Goal: Transaction & Acquisition: Purchase product/service

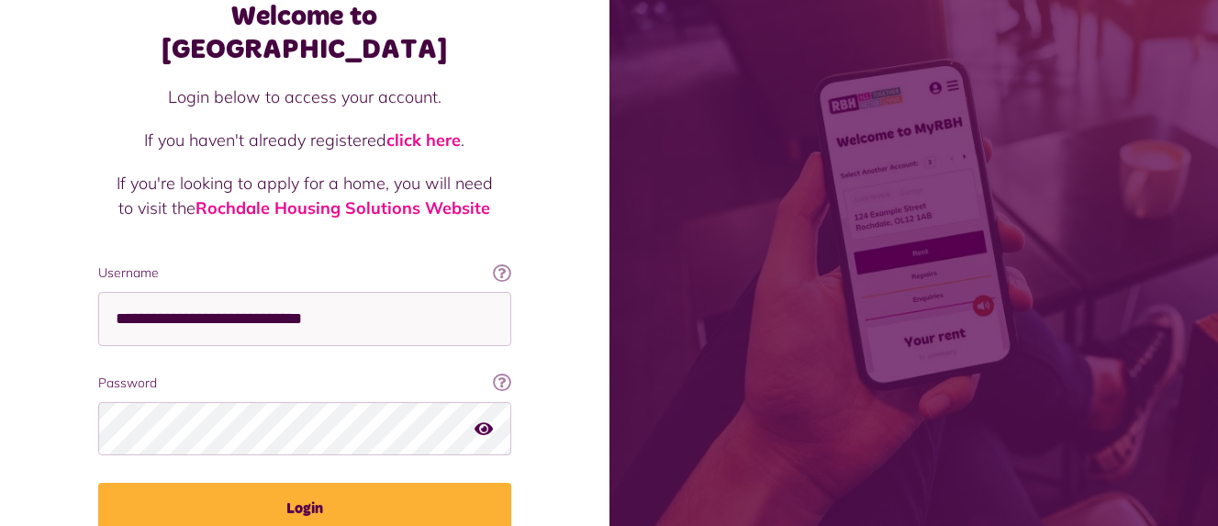
scroll to position [124, 0]
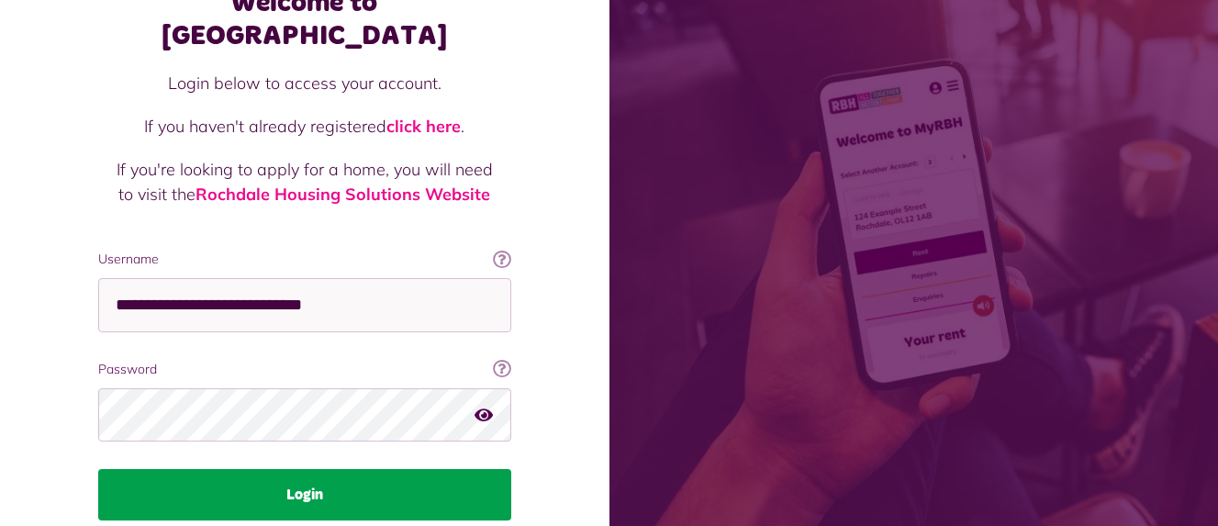
click at [320, 469] on button "Login" at bounding box center [304, 494] width 413 height 51
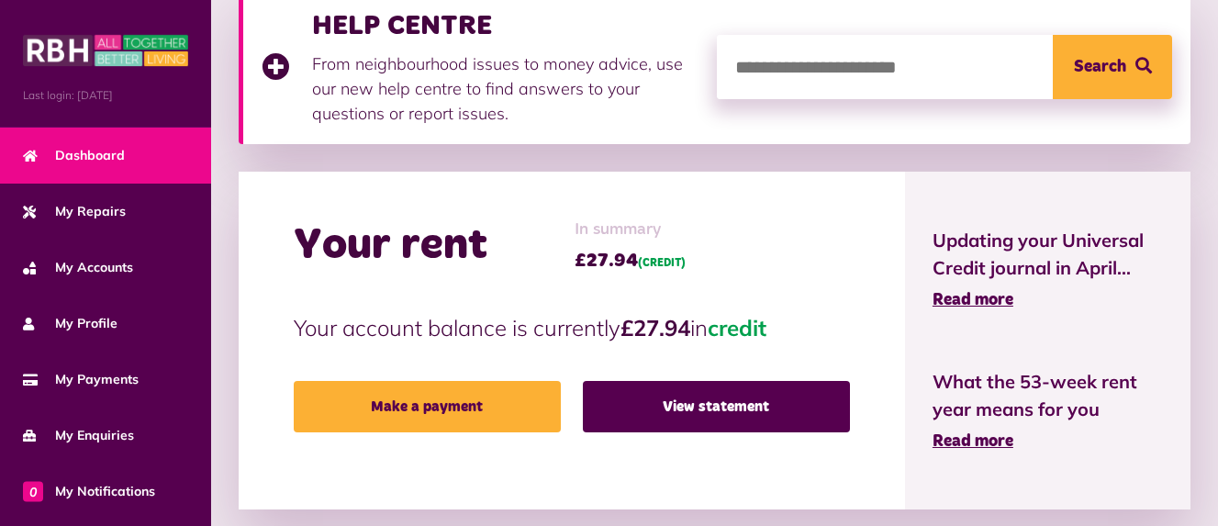
scroll to position [290, 0]
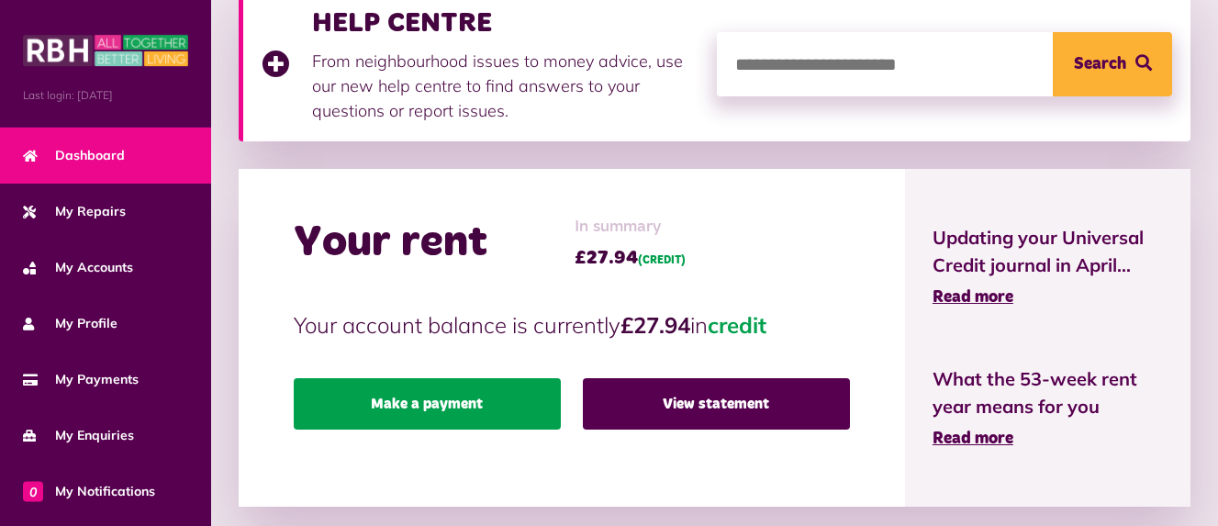
click at [424, 399] on link "Make a payment" at bounding box center [427, 403] width 267 height 51
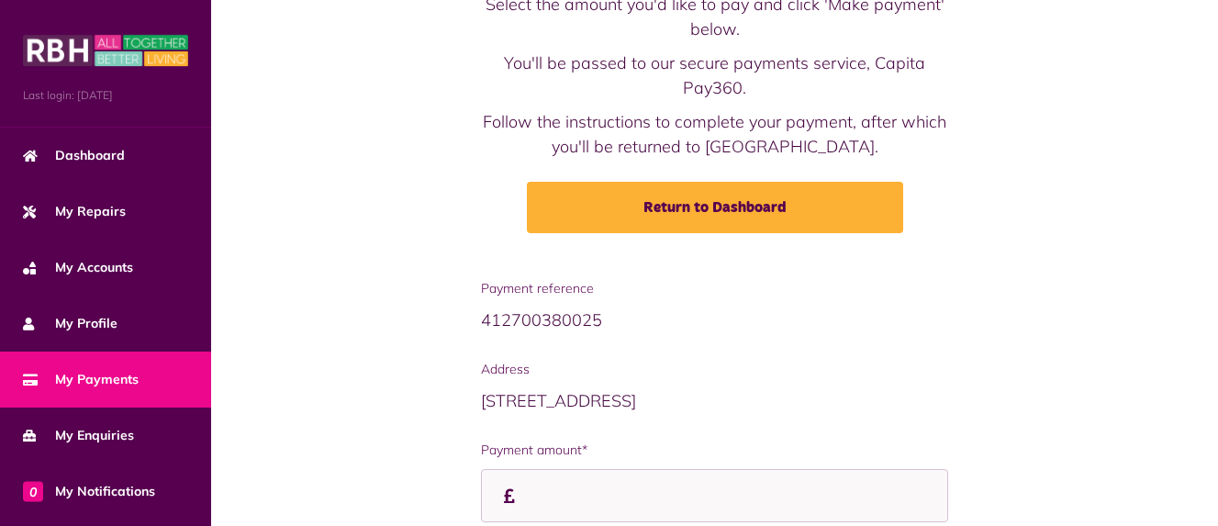
scroll to position [218, 0]
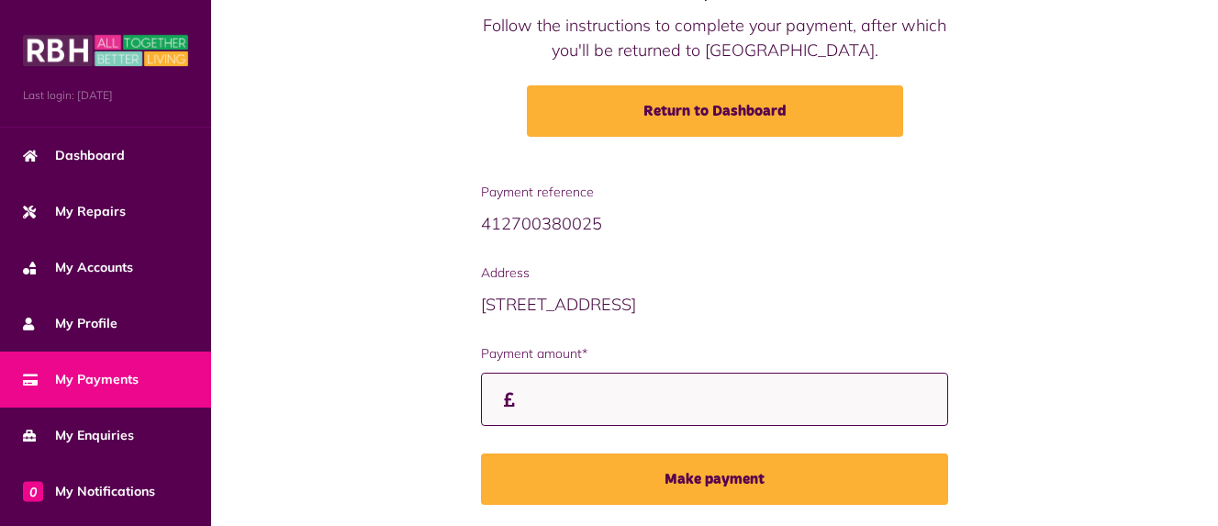
click at [542, 394] on input "Payment amount*" at bounding box center [714, 400] width 467 height 54
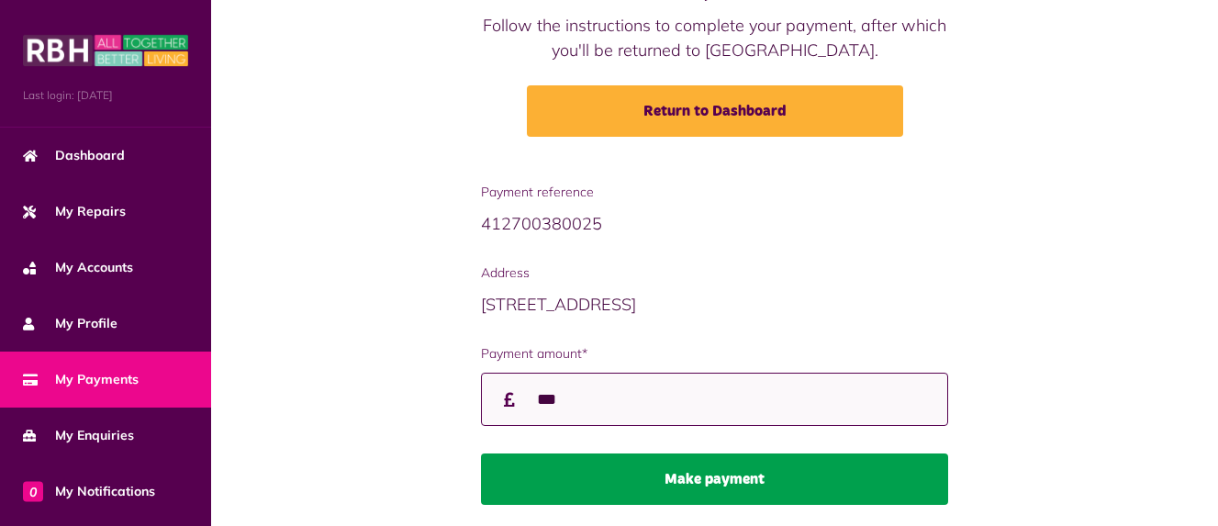
type input "***"
click at [665, 471] on button "Make payment" at bounding box center [714, 478] width 467 height 51
